Goal: Navigation & Orientation: Find specific page/section

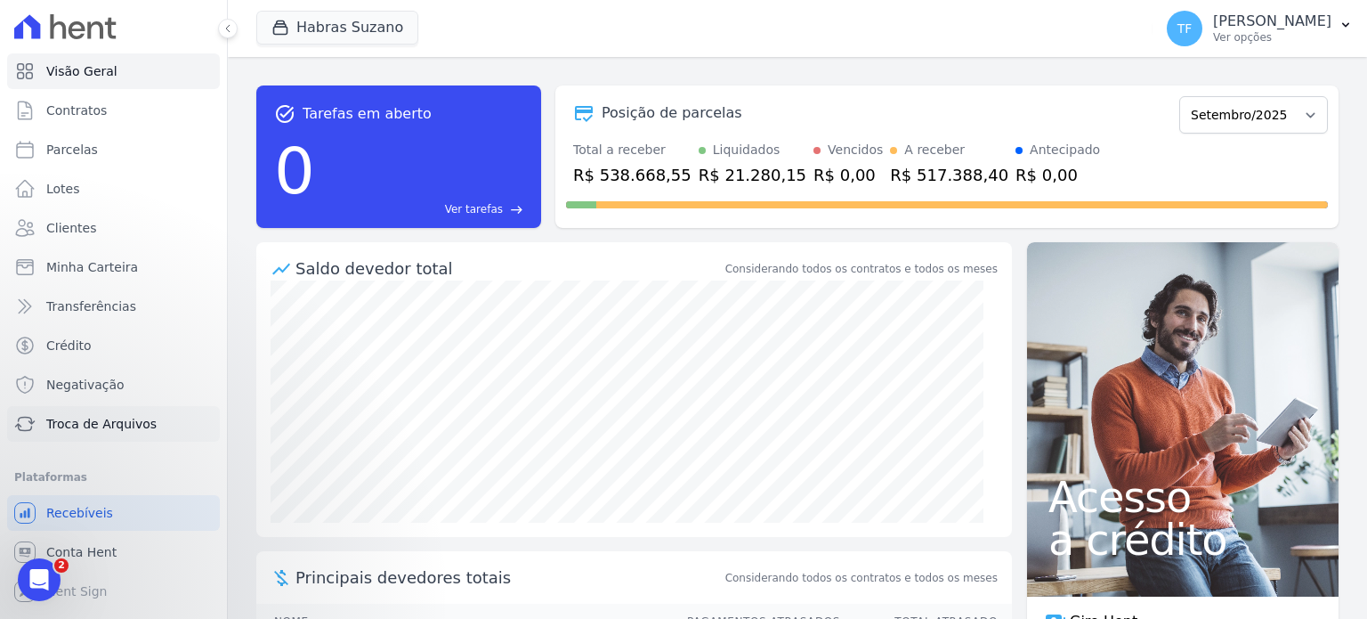
click at [112, 430] on span "Troca de Arquivos" at bounding box center [101, 424] width 110 height 18
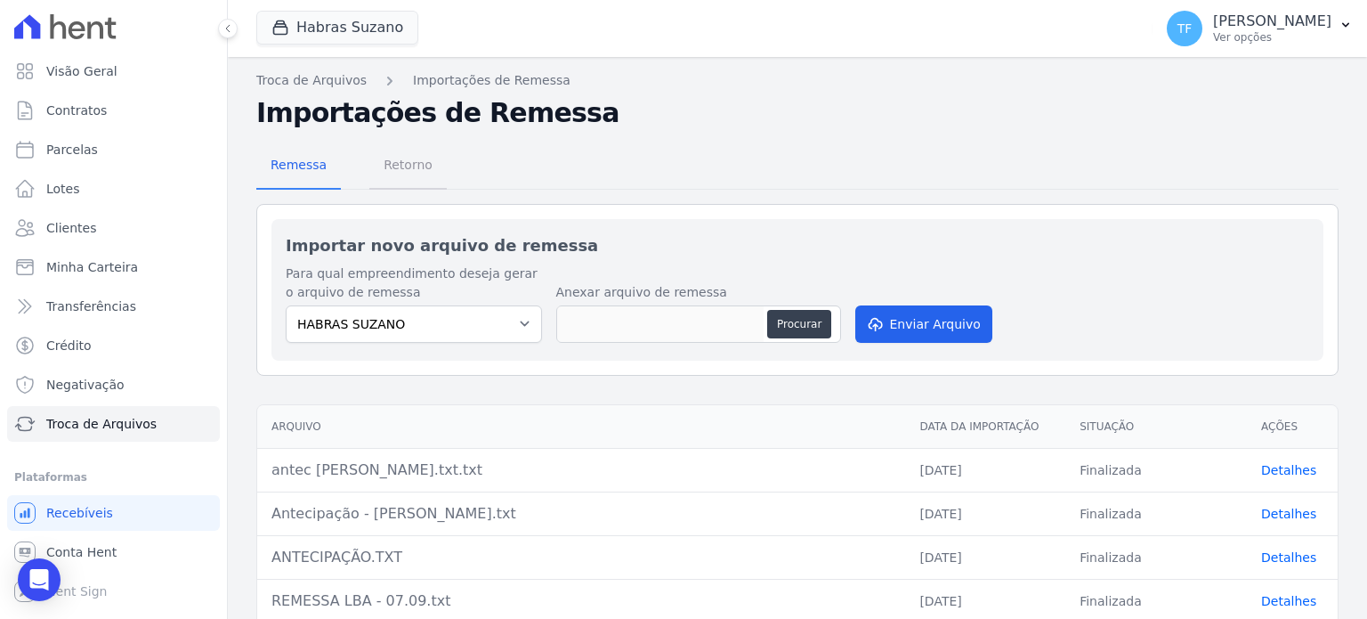
click at [409, 166] on span "Retorno" at bounding box center [408, 165] width 70 height 36
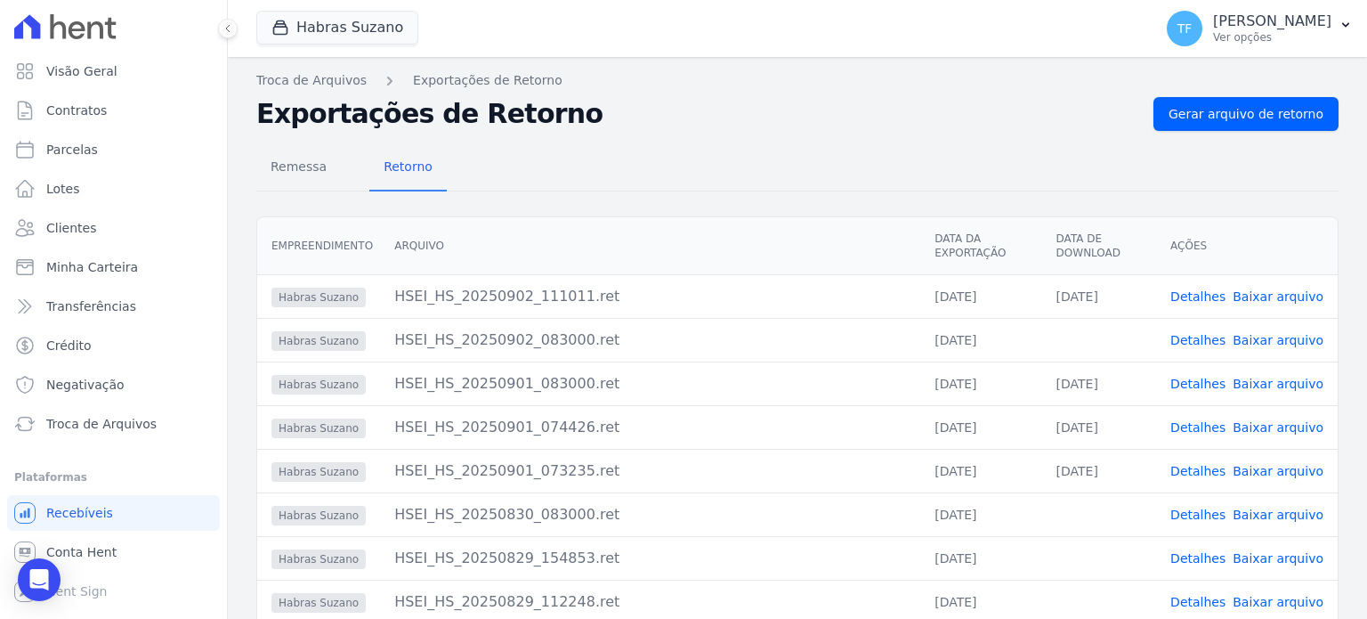
click at [1201, 336] on link "Detalhes" at bounding box center [1197, 340] width 55 height 14
click at [1185, 289] on link "Detalhes" at bounding box center [1197, 296] width 55 height 14
click at [293, 166] on span "Remessa" at bounding box center [298, 167] width 77 height 36
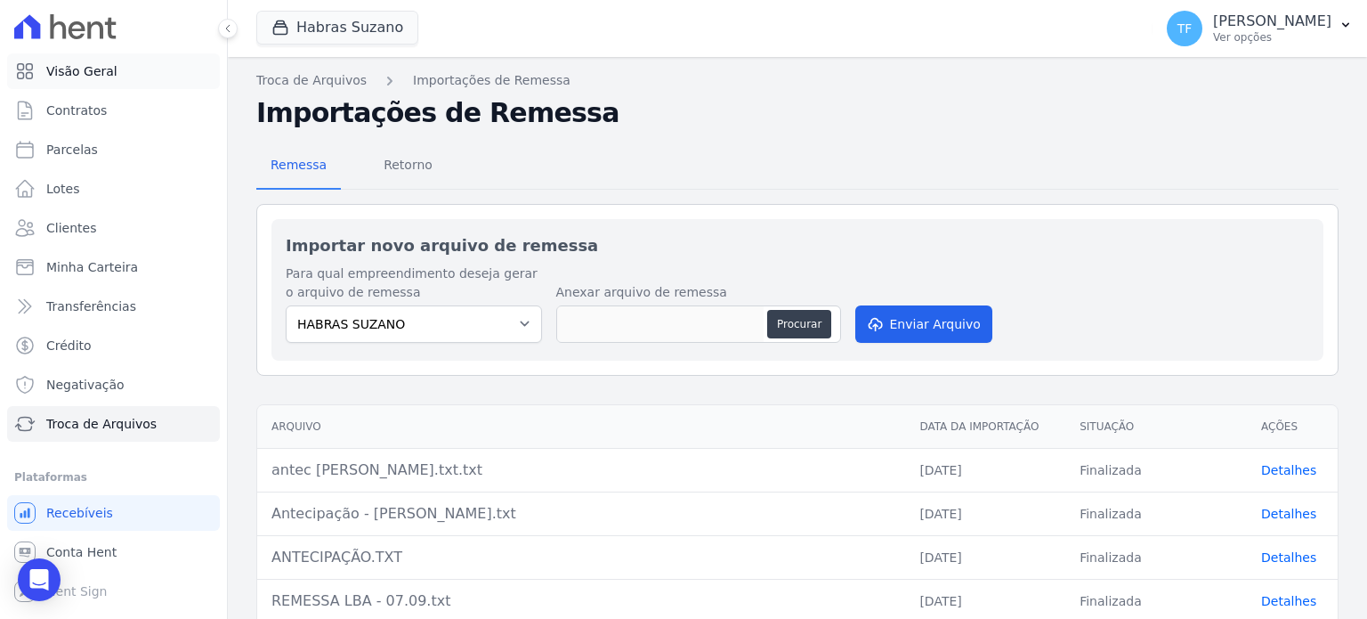
click at [106, 70] on span "Visão Geral" at bounding box center [81, 71] width 71 height 18
